Goal: Task Accomplishment & Management: Manage account settings

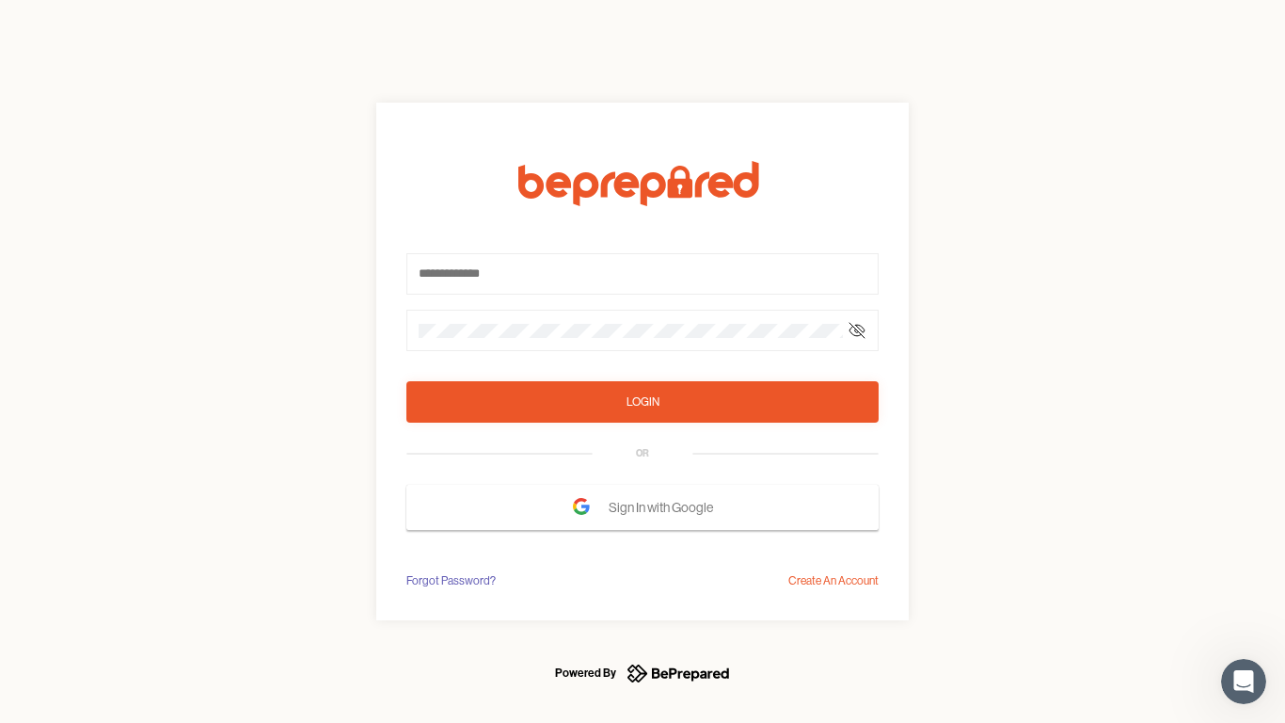
click at [643, 361] on form "Login OR Sign In with Google" at bounding box center [643, 345] width 472 height 369
click at [857, 330] on icon at bounding box center [857, 330] width 15 height 15
click at [643, 402] on div "Login" at bounding box center [643, 401] width 33 height 19
click at [643, 507] on span "Sign In with Google" at bounding box center [666, 507] width 114 height 34
click at [450, 581] on div "Forgot Password?" at bounding box center [451, 580] width 89 height 19
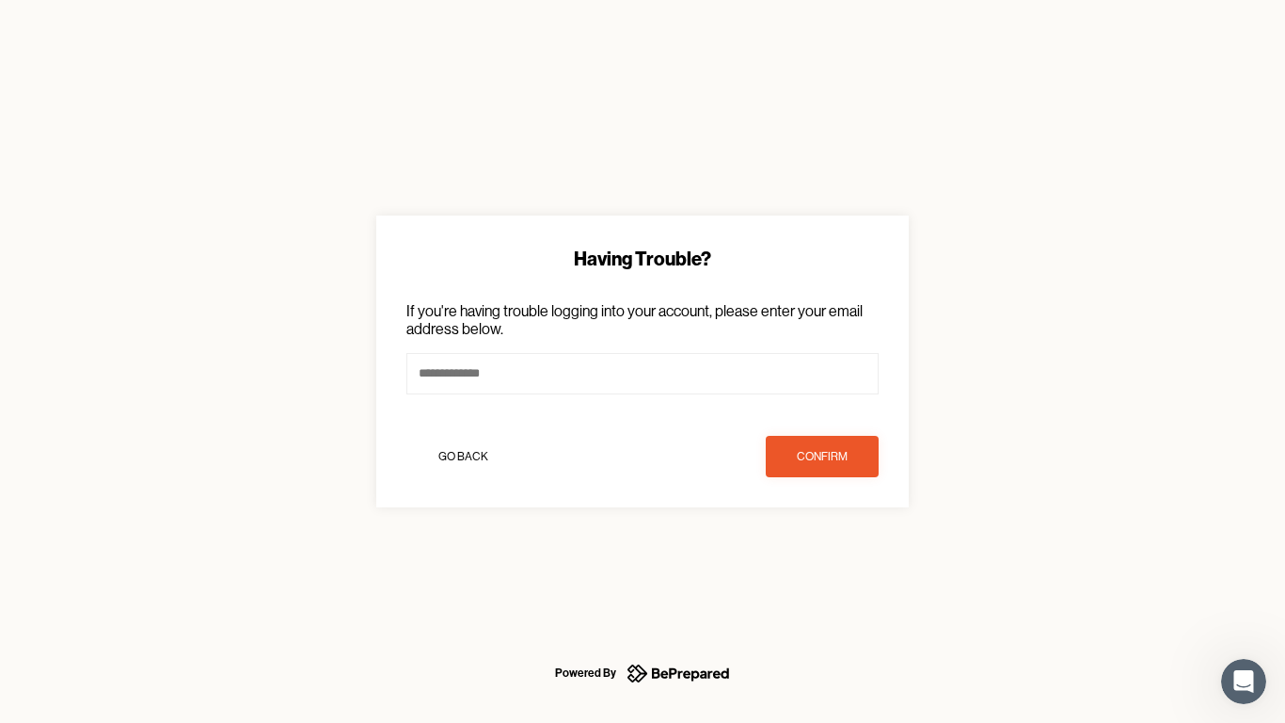
click at [834, 581] on div "Having Trouble? If you're having trouble logging into your account, please ente…" at bounding box center [642, 361] width 1285 height 723
click at [1244, 681] on icon "Open Intercom Messenger" at bounding box center [1244, 681] width 31 height 31
